Goal: Check status: Check status

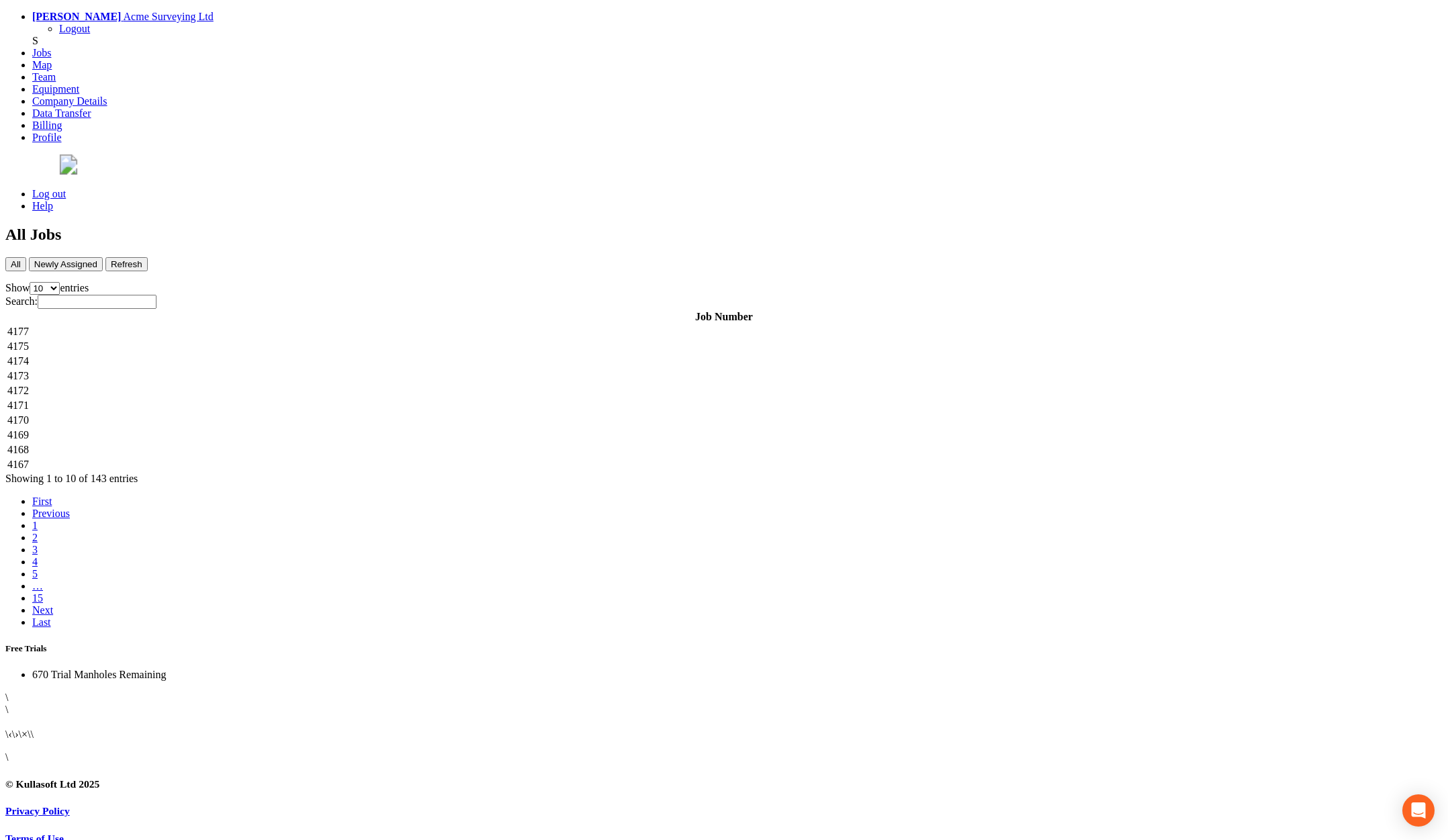
click at [349, 325] on td "4177" at bounding box center [724, 331] width 1435 height 13
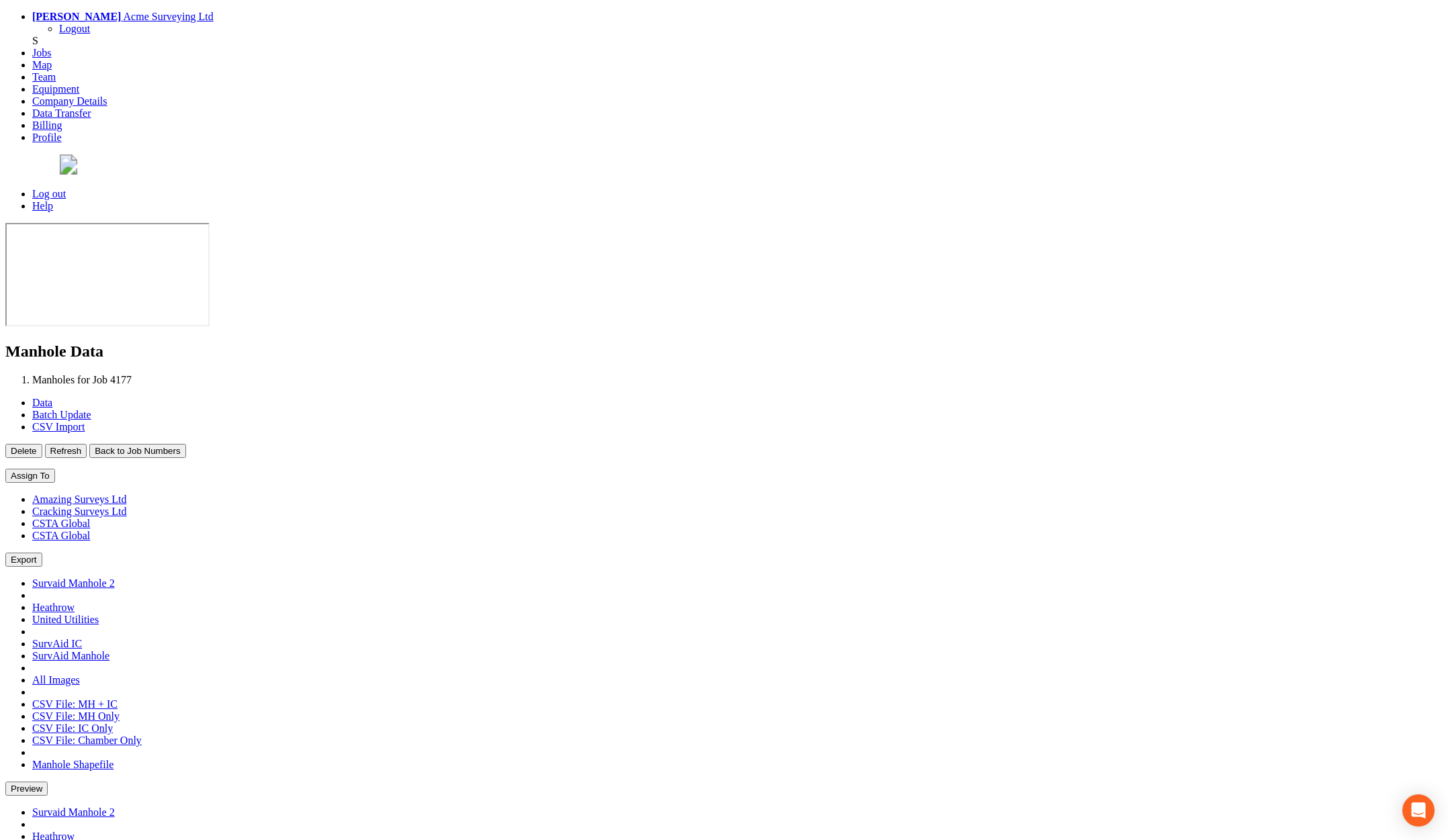
click at [185, 444] on button "Back to Job Numbers" at bounding box center [137, 451] width 96 height 14
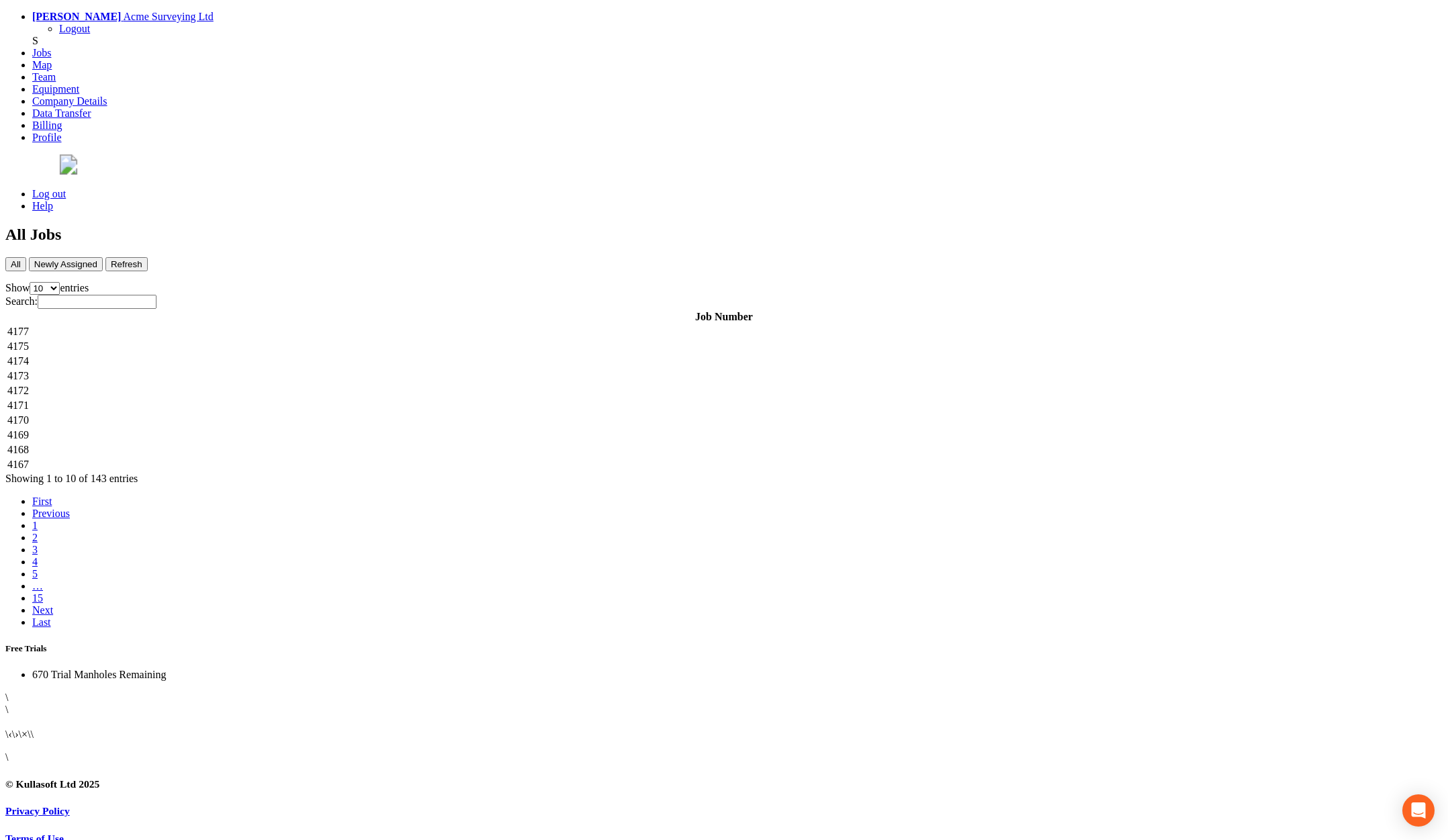
click at [311, 428] on td "4169" at bounding box center [724, 435] width 1435 height 13
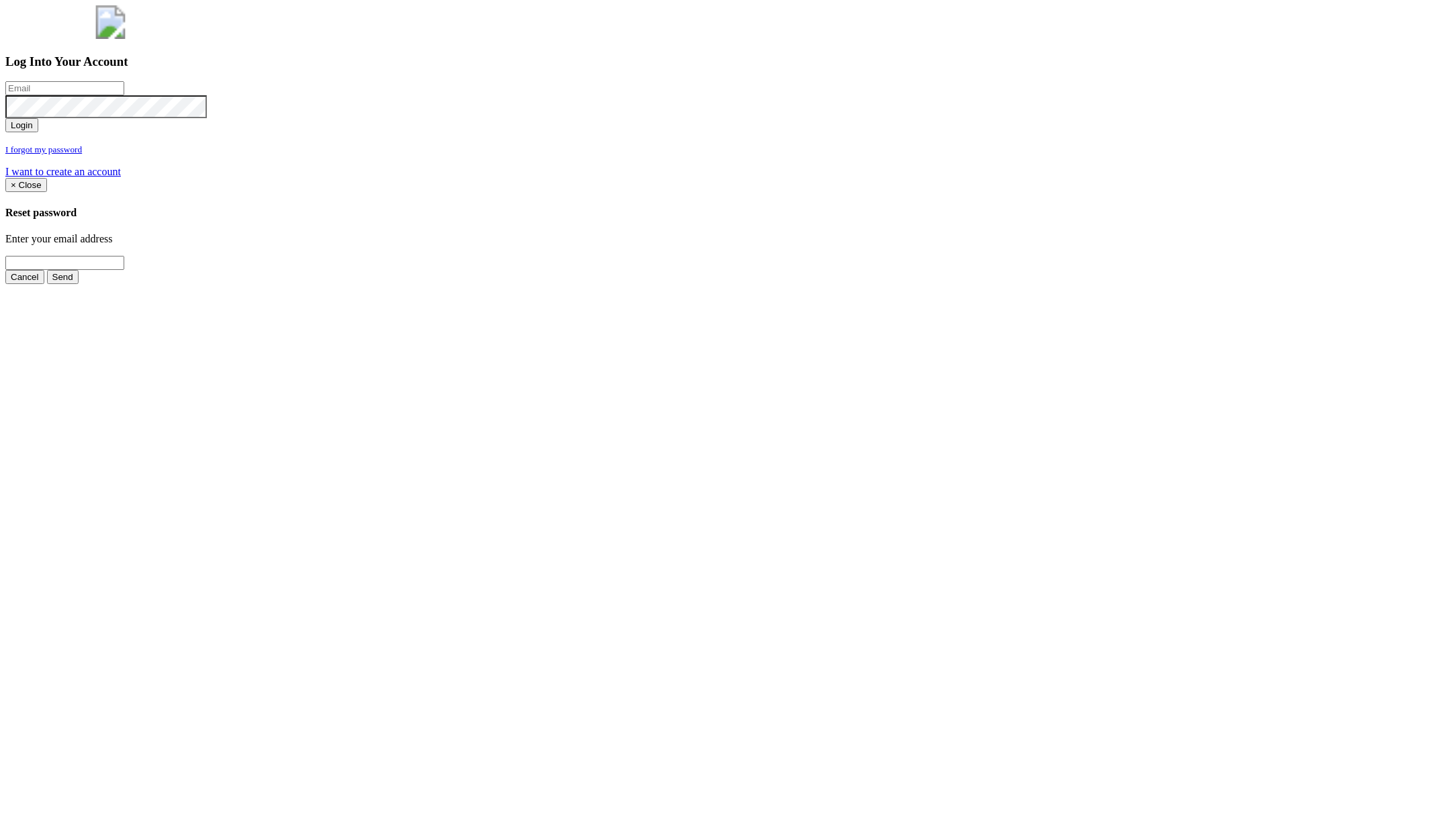
click at [124, 96] on input "email" at bounding box center [65, 89] width 119 height 14
type input "[PERSON_NAME][EMAIL_ADDRESS][PERSON_NAME][DOMAIN_NAME]"
click at [5, 118] on button "Login" at bounding box center [22, 125] width 33 height 14
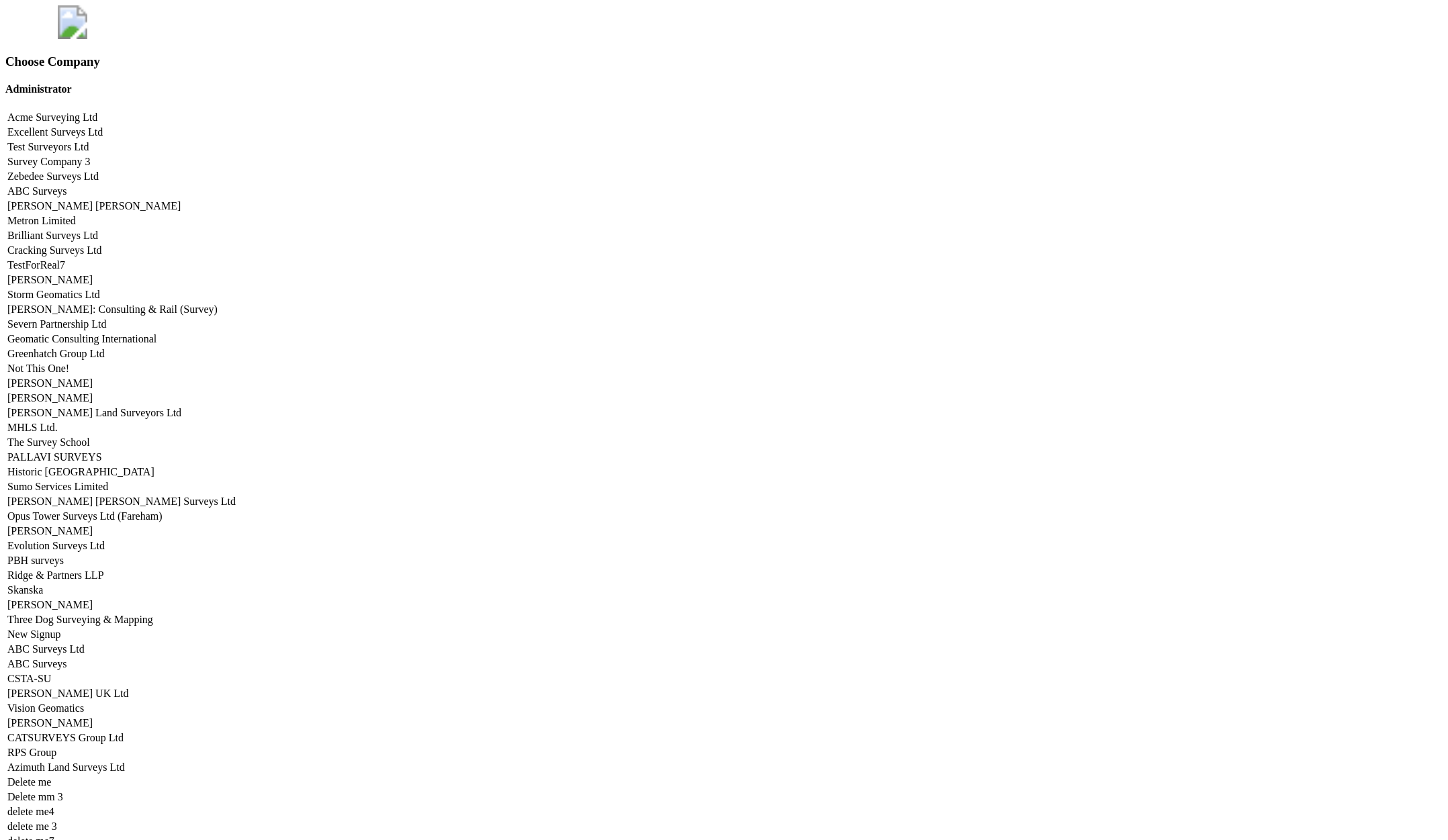
scroll to position [6642, 0]
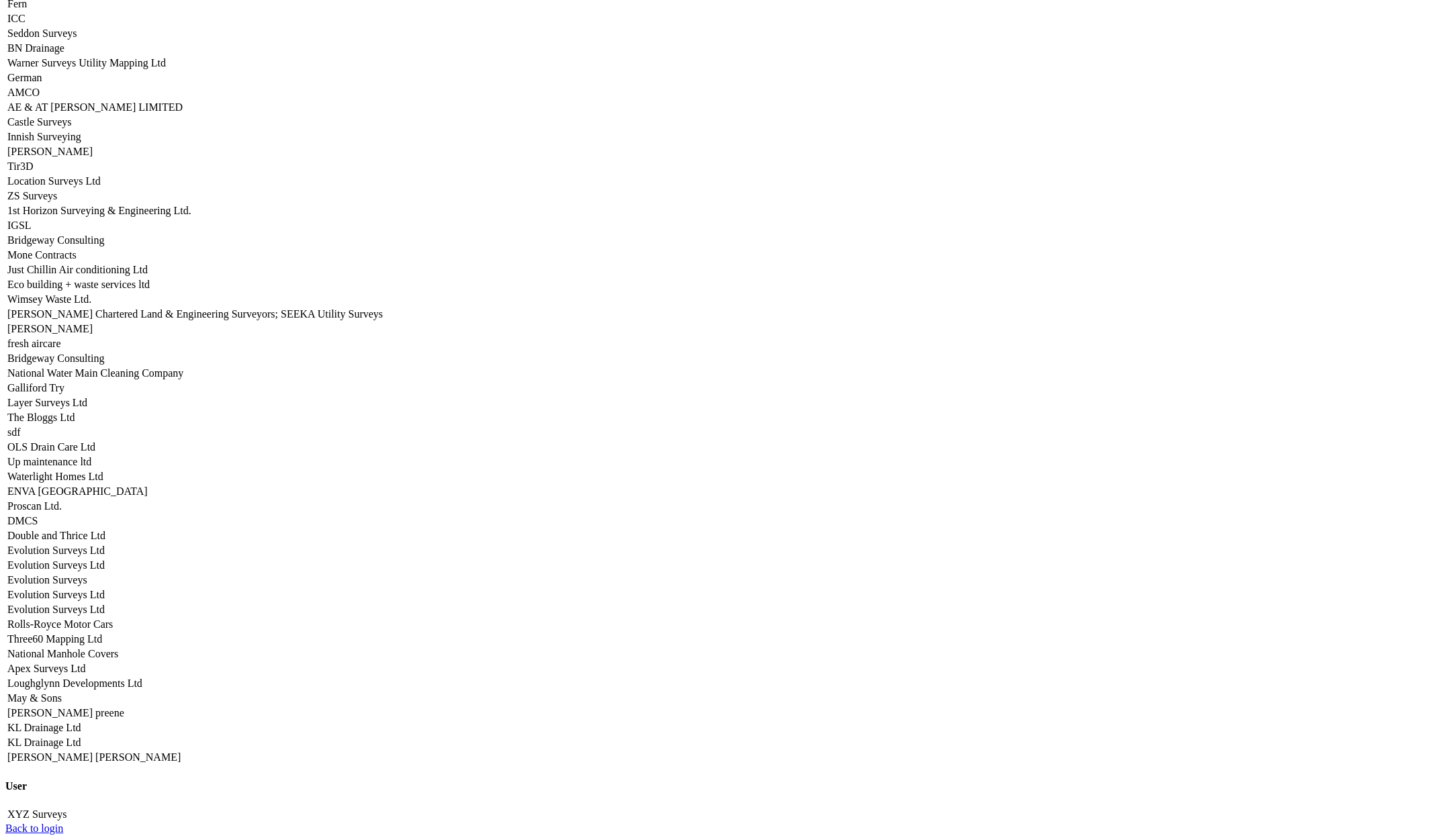
click at [85, 663] on link "Apex Surveys Ltd" at bounding box center [45, 668] width 78 height 12
